Goal: Information Seeking & Learning: Learn about a topic

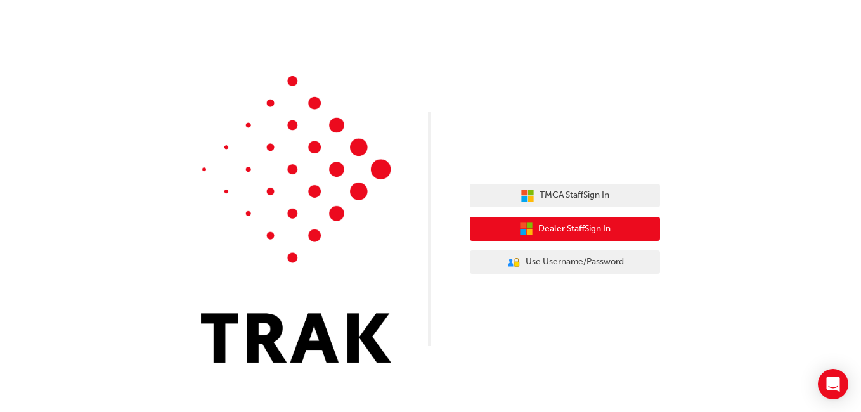
click at [579, 228] on span "Dealer Staff Sign In" at bounding box center [574, 229] width 72 height 15
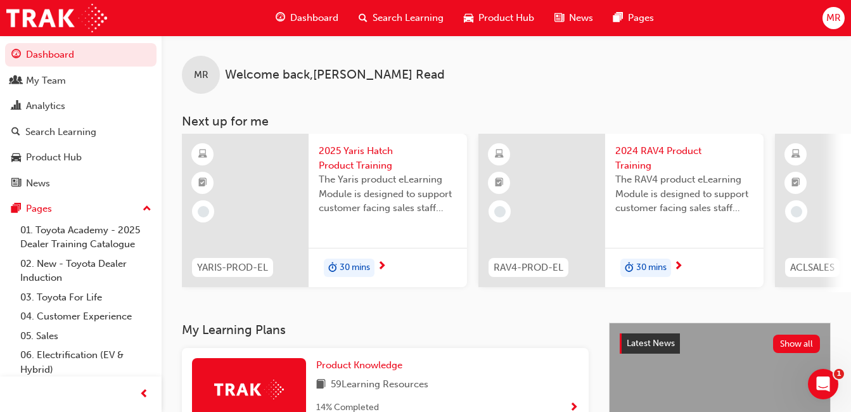
click at [398, 24] on span "Search Learning" at bounding box center [408, 18] width 71 height 15
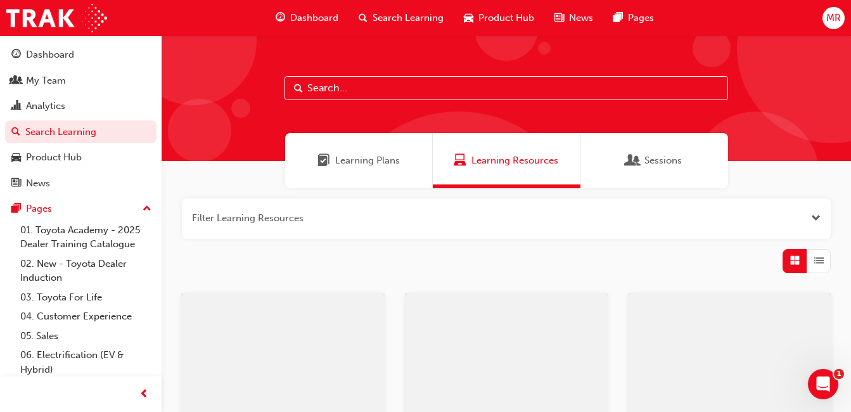
click at [378, 84] on input "text" at bounding box center [507, 88] width 444 height 24
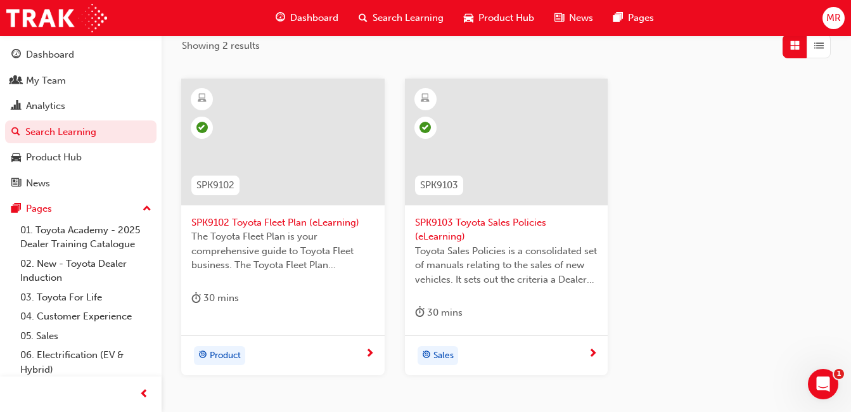
scroll to position [219, 0]
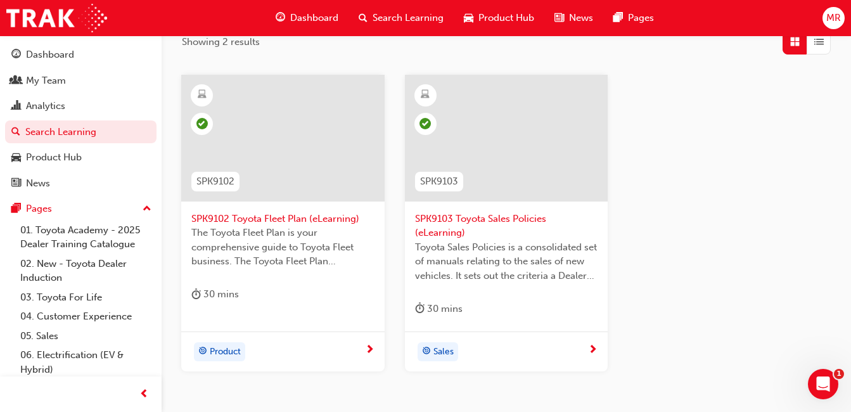
type input "spk910"
click at [481, 219] on span "SPK9103 Toyota Sales Policies (eLearning)" at bounding box center [506, 226] width 183 height 29
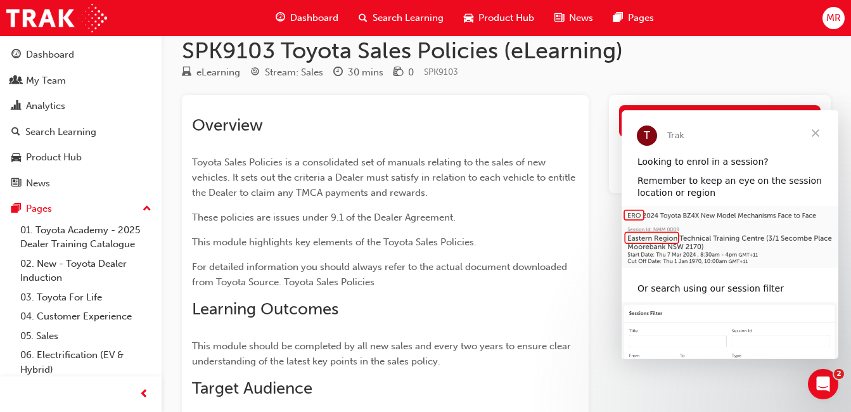
scroll to position [14, 0]
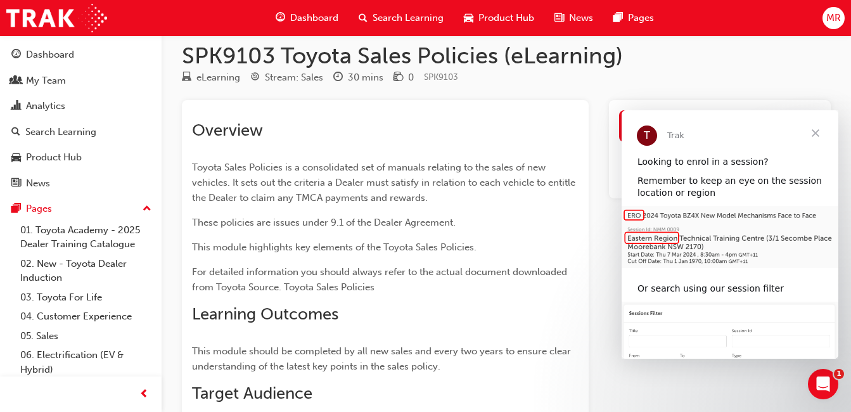
drag, startPoint x: 849, startPoint y: 148, endPoint x: 852, endPoint y: 169, distance: 20.4
click at [851, 169] on html "Your version of Internet Explorer is outdated and not supported. Please upgrade…" at bounding box center [425, 192] width 851 height 412
click at [811, 129] on span "Close" at bounding box center [816, 133] width 46 height 46
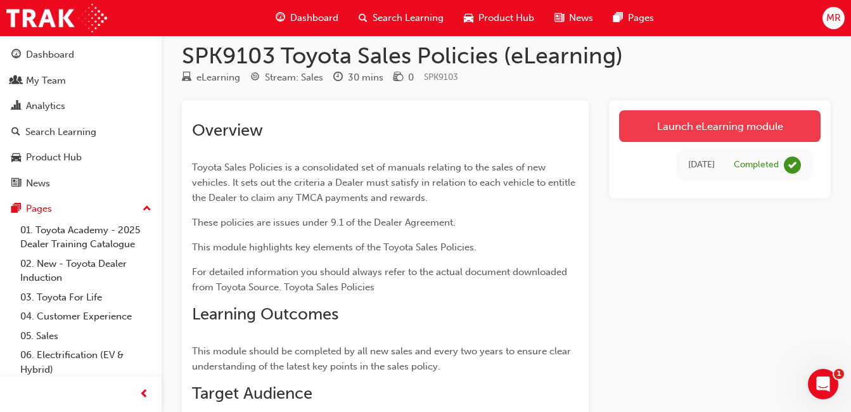
click at [733, 125] on link "Launch eLearning module" at bounding box center [720, 126] width 202 height 32
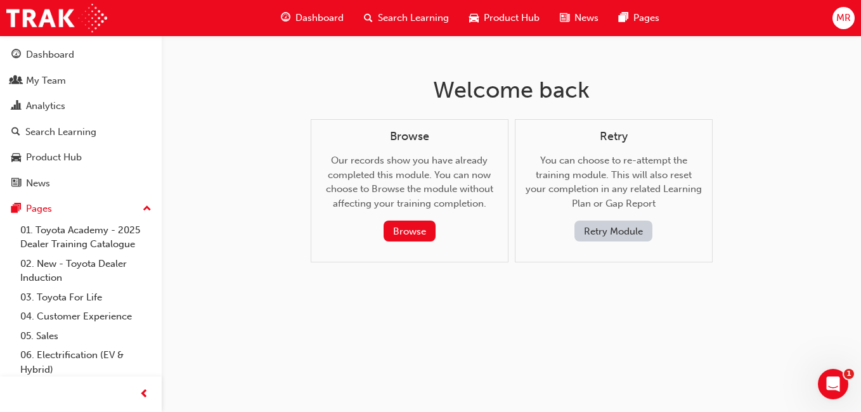
click at [619, 235] on button "Retry Module" at bounding box center [613, 231] width 78 height 21
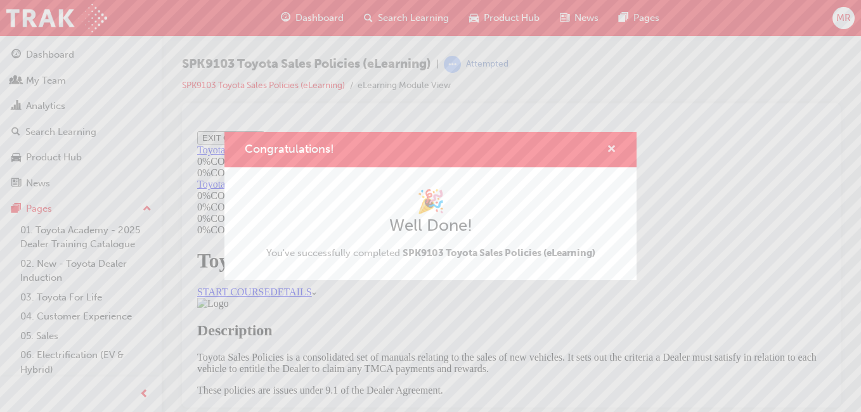
click at [612, 149] on span "cross-icon" at bounding box center [612, 150] width 10 height 11
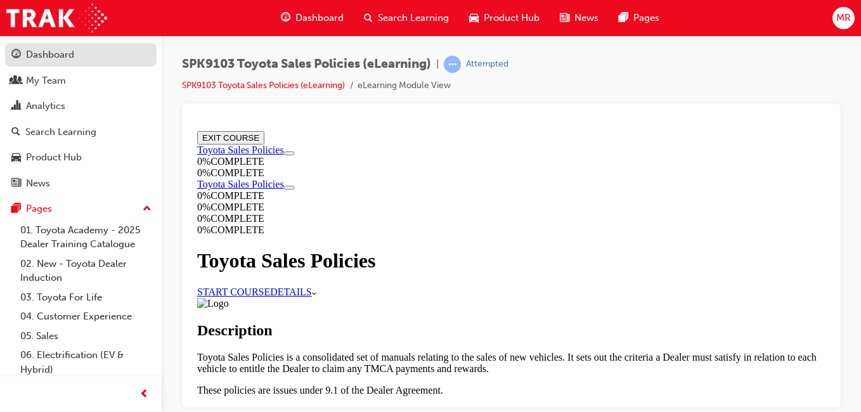
click at [71, 56] on div "Dashboard" at bounding box center [50, 55] width 48 height 15
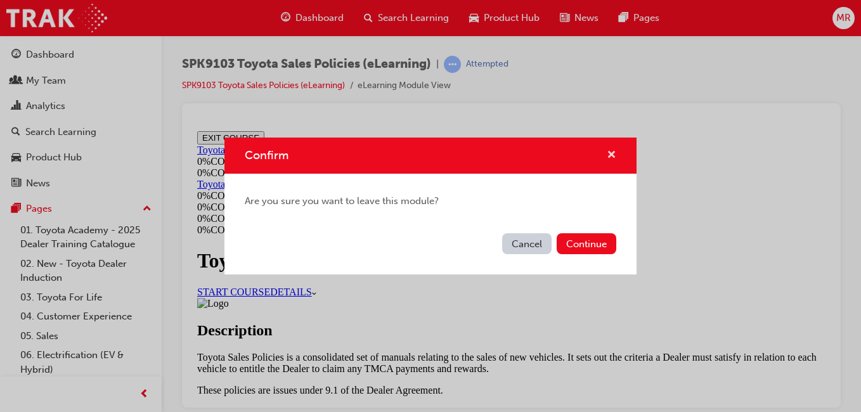
click at [613, 150] on span "cross-icon" at bounding box center [612, 155] width 10 height 11
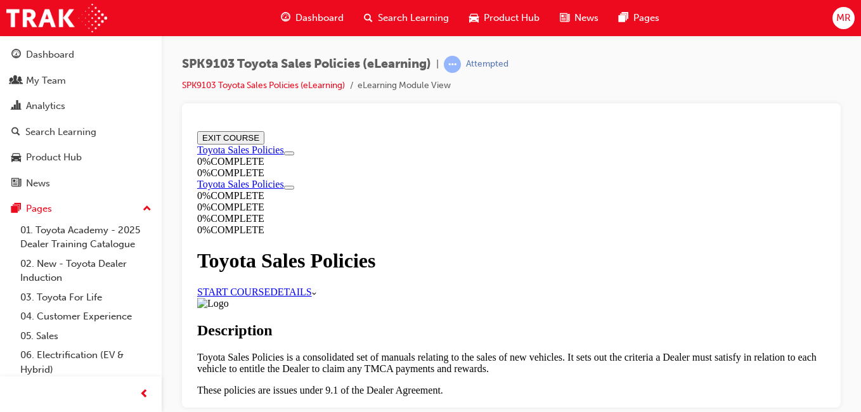
click at [264, 138] on button "EXIT COURSE" at bounding box center [230, 137] width 67 height 13
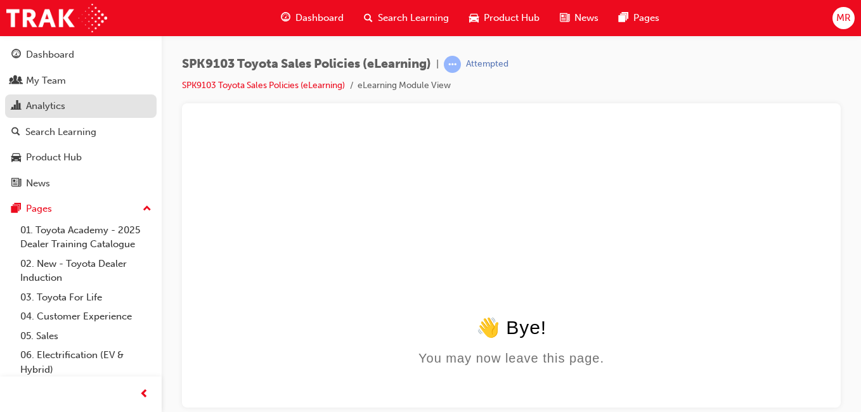
click at [56, 113] on div "Analytics" at bounding box center [45, 106] width 39 height 15
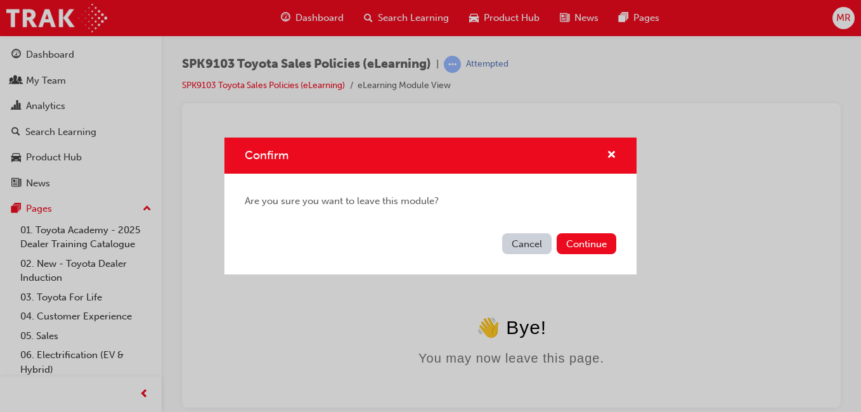
click at [533, 241] on button "Cancel" at bounding box center [526, 243] width 49 height 21
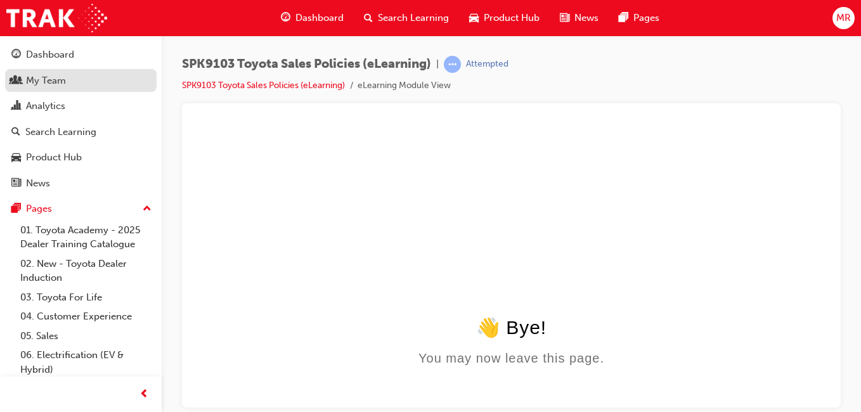
click at [82, 80] on div "My Team" at bounding box center [80, 81] width 139 height 16
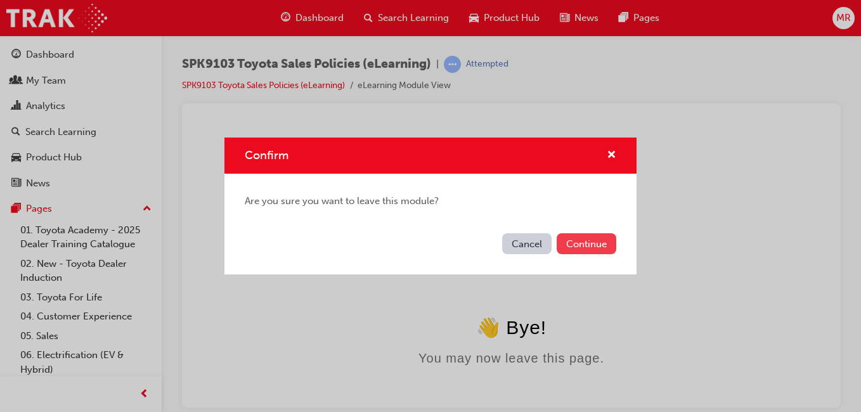
click at [589, 245] on button "Continue" at bounding box center [587, 243] width 60 height 21
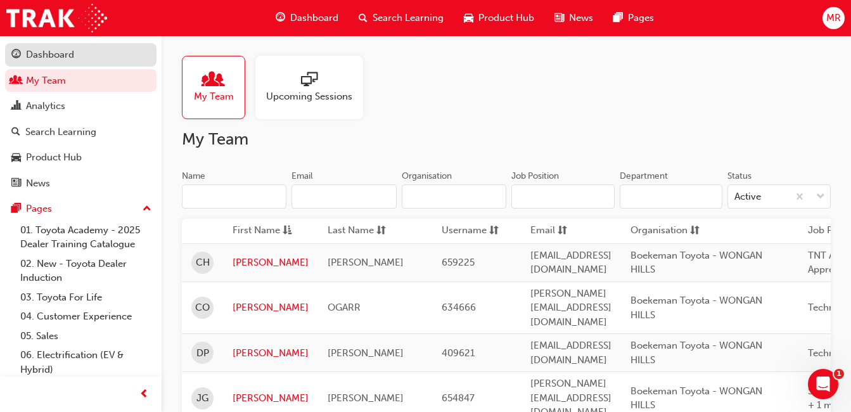
click at [56, 51] on div "Dashboard" at bounding box center [50, 55] width 48 height 15
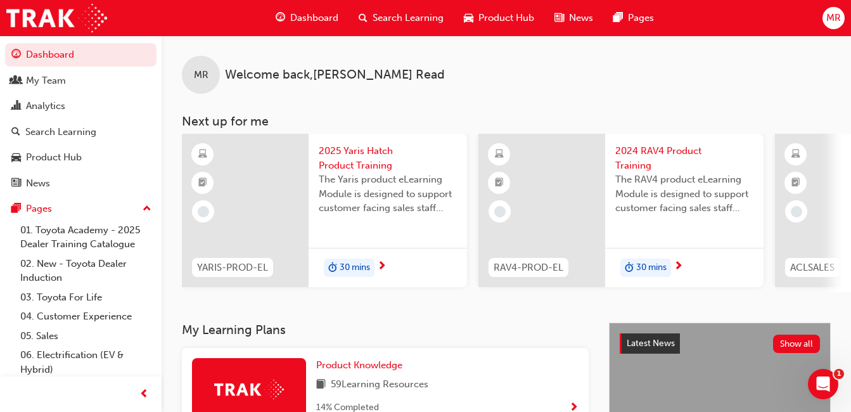
click at [386, 18] on span "Search Learning" at bounding box center [408, 18] width 71 height 15
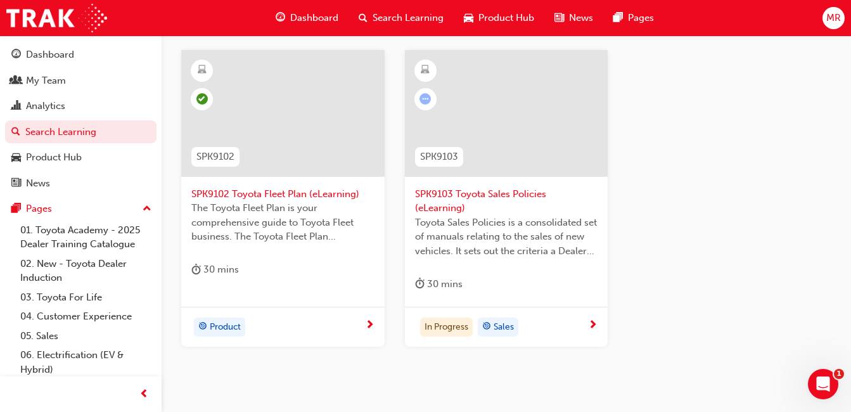
scroll to position [247, 0]
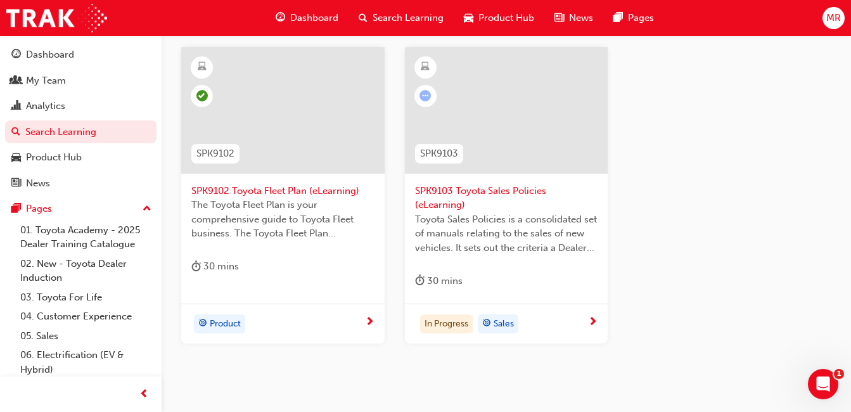
click at [544, 331] on div "In Progress Sales" at bounding box center [502, 323] width 174 height 19
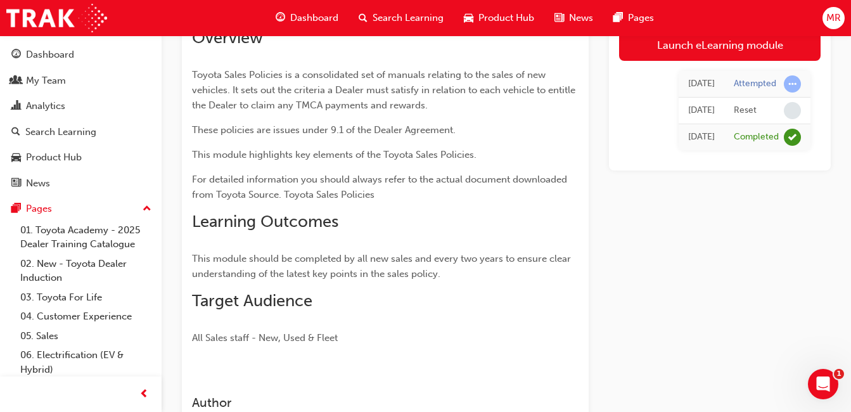
scroll to position [104, 0]
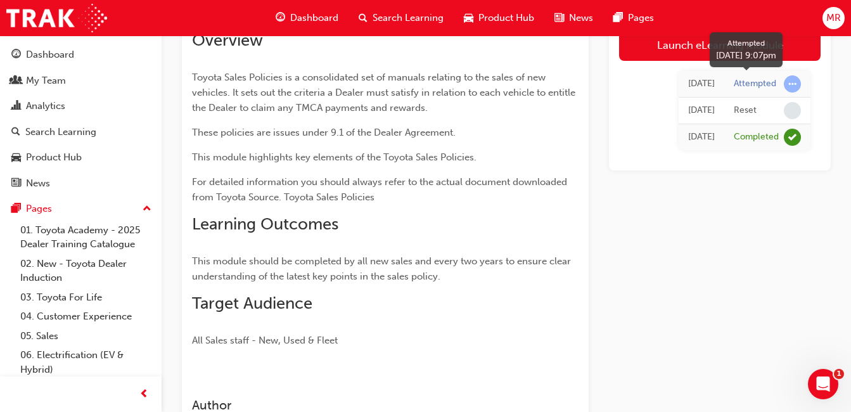
click at [752, 83] on div "Attempted" at bounding box center [755, 84] width 42 height 12
click at [688, 87] on div "Today" at bounding box center [701, 84] width 27 height 15
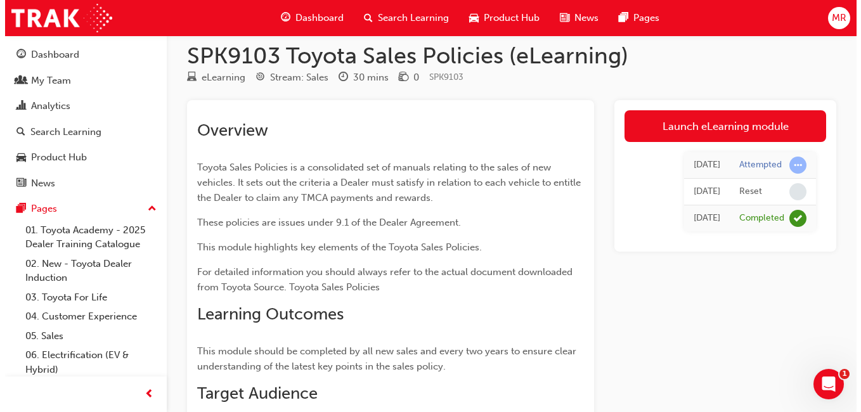
scroll to position [0, 0]
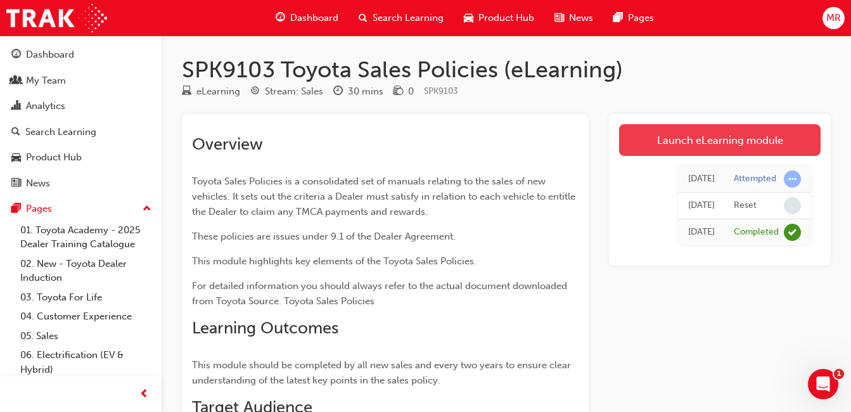
click at [731, 148] on link "Launch eLearning module" at bounding box center [720, 140] width 202 height 32
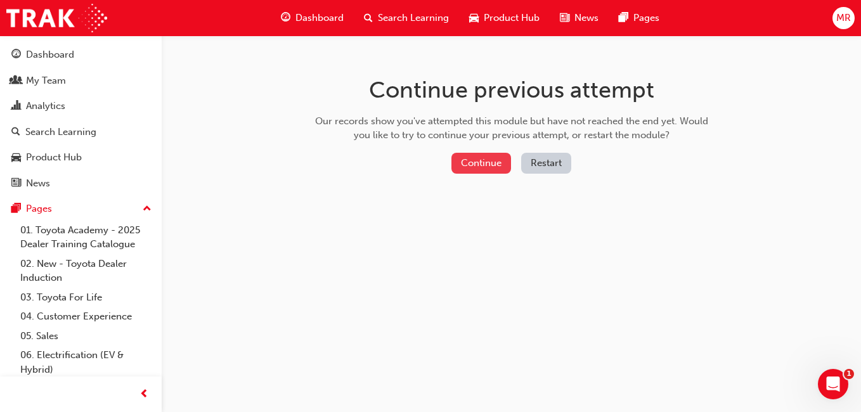
click at [484, 167] on button "Continue" at bounding box center [481, 163] width 60 height 21
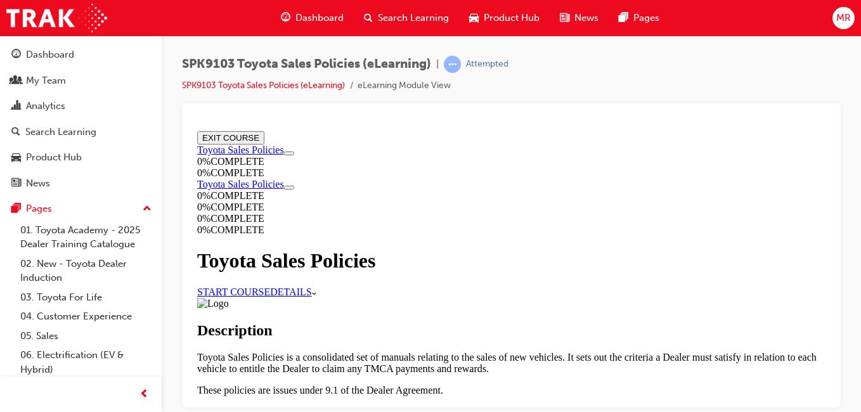
click at [270, 286] on link "START COURSE" at bounding box center [233, 291] width 73 height 11
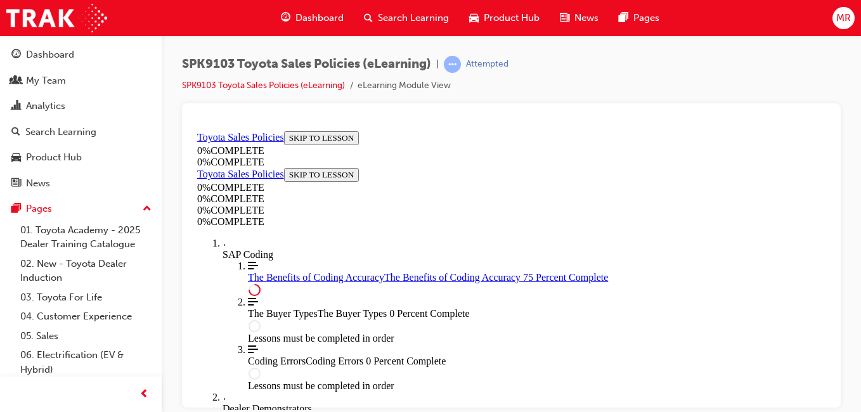
scroll to position [901, 0]
drag, startPoint x: 825, startPoint y: 286, endPoint x: 1029, endPoint y: 495, distance: 291.3
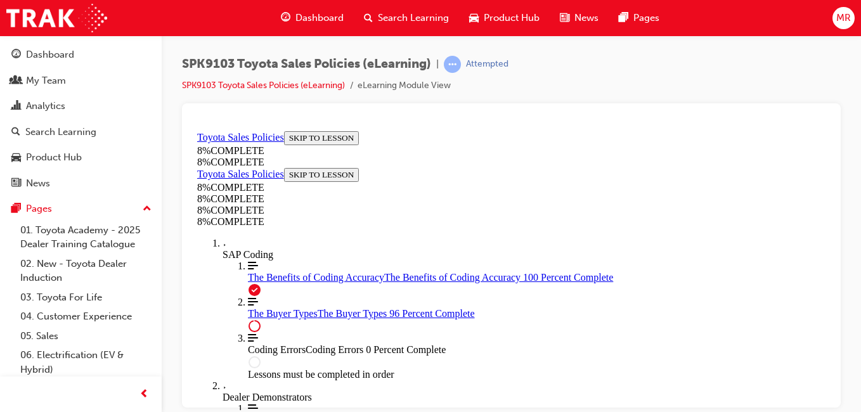
scroll to position [5238, 0]
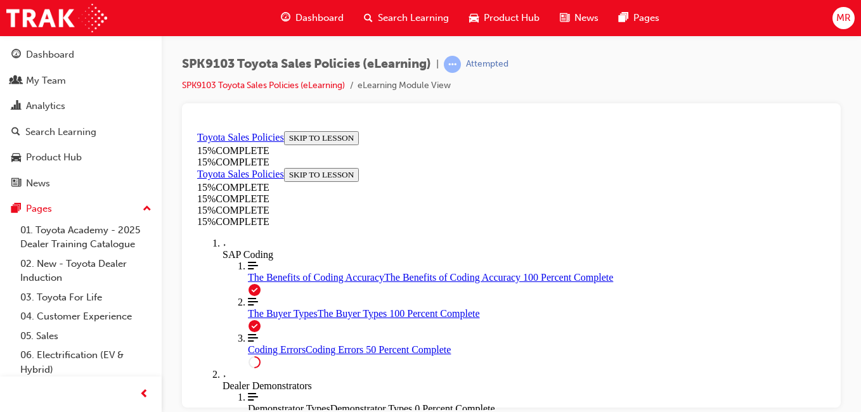
scroll to position [576, 0]
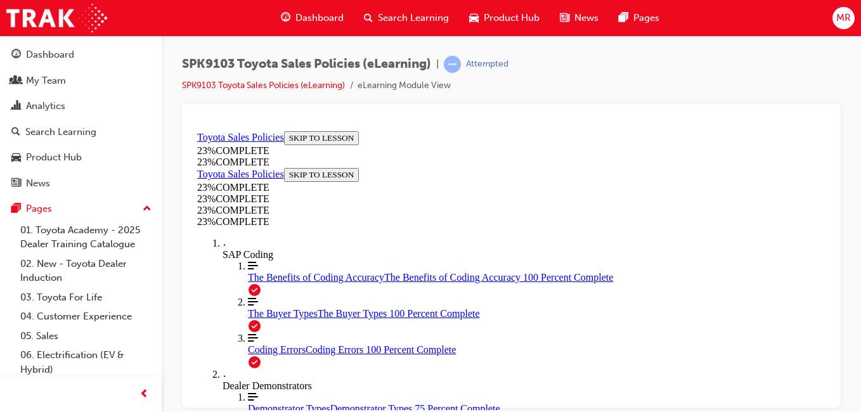
scroll to position [1005, 0]
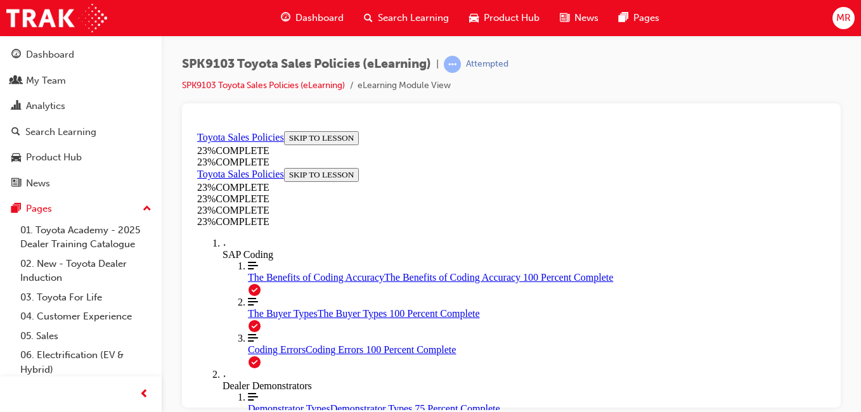
drag, startPoint x: 822, startPoint y: 181, endPoint x: 1034, endPoint y: 521, distance: 400.3
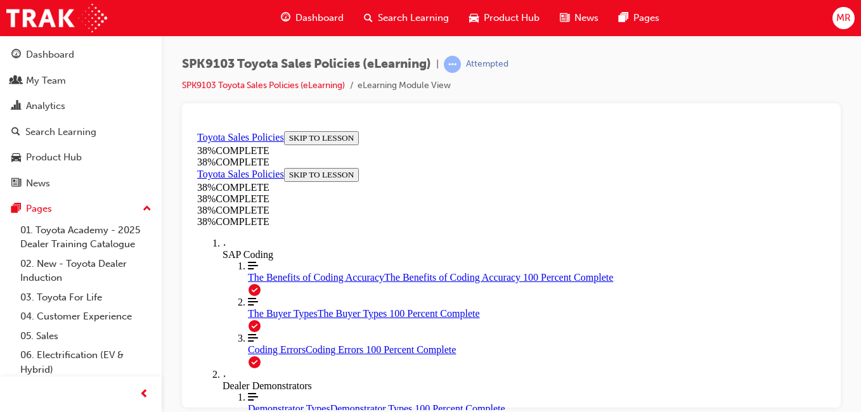
drag, startPoint x: 823, startPoint y: 196, endPoint x: 1026, endPoint y: 423, distance: 304.3
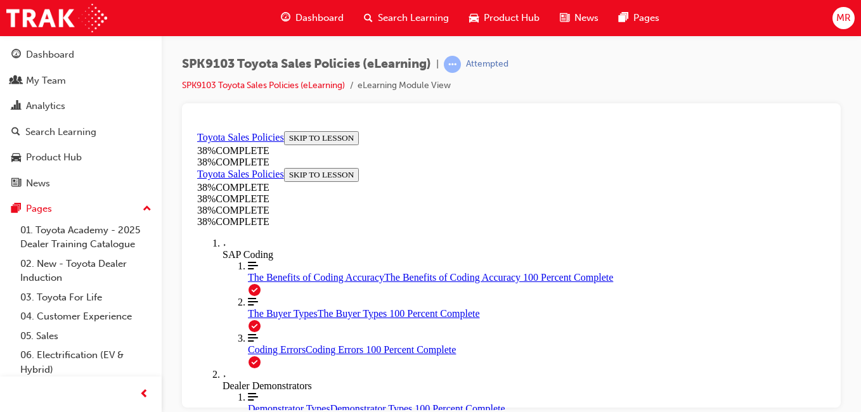
scroll to position [669, 0]
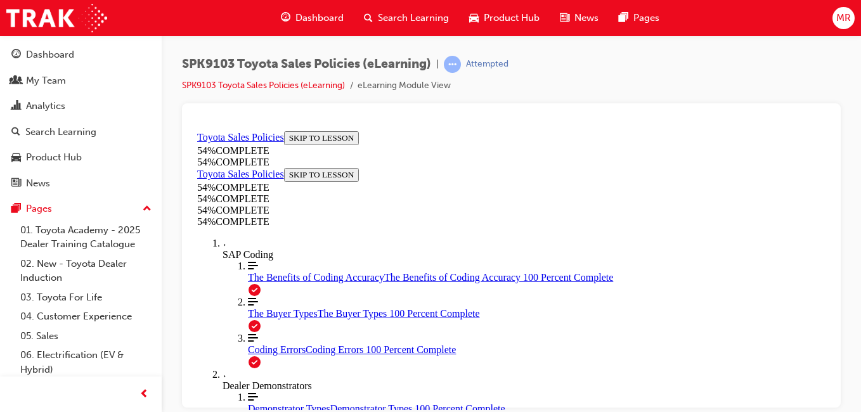
scroll to position [574, 0]
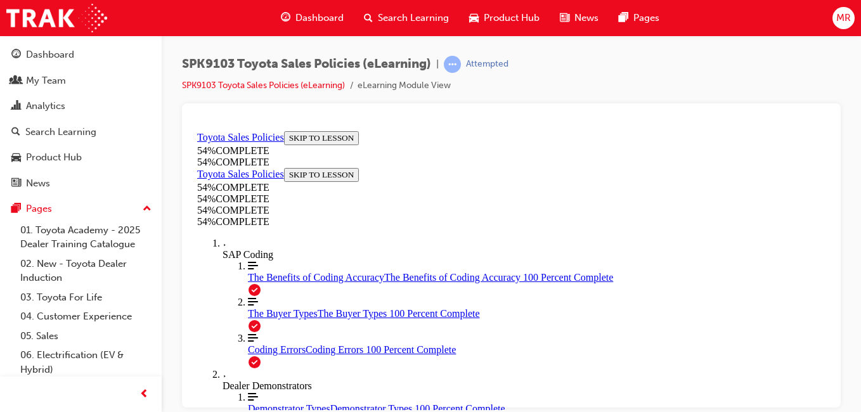
click at [833, 385] on div at bounding box center [511, 255] width 659 height 304
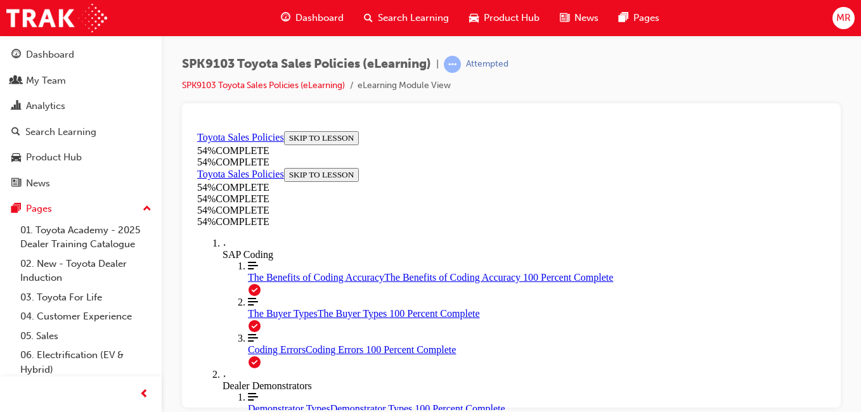
scroll to position [689, 0]
drag, startPoint x: 828, startPoint y: 274, endPoint x: 1022, endPoint y: 451, distance: 262.9
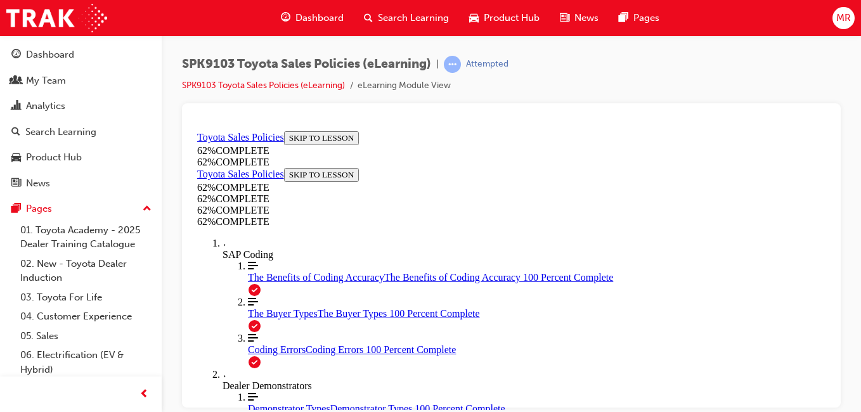
scroll to position [623, 0]
